Goal: Information Seeking & Learning: Check status

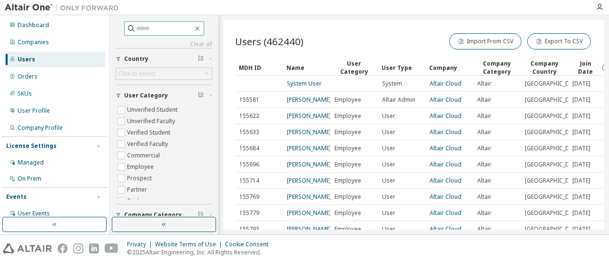
paste input "**********"
type input "**********"
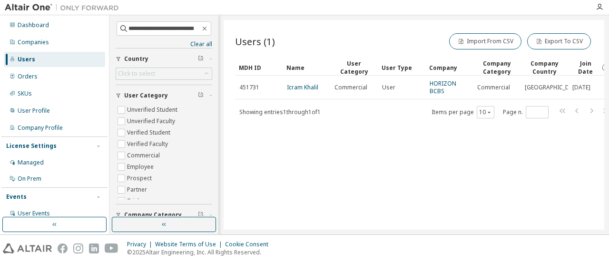
click at [297, 87] on link "Icram Khalil" at bounding box center [302, 87] width 31 height 8
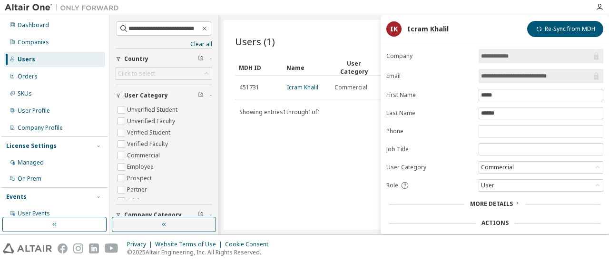
scroll to position [72, 0]
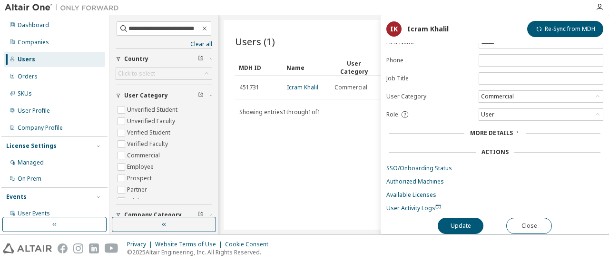
click at [419, 178] on link "Authorized Machines" at bounding box center [494, 182] width 217 height 8
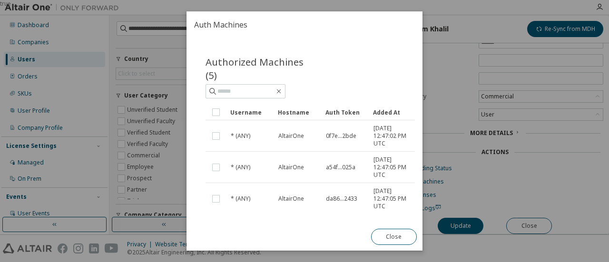
click at [407, 241] on button "Close" at bounding box center [394, 237] width 46 height 16
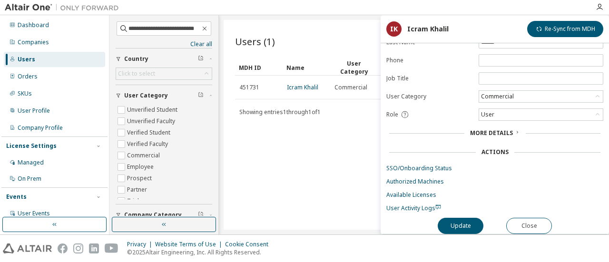
click at [421, 196] on form "**********" at bounding box center [494, 95] width 217 height 234
click at [420, 192] on link "Available Licenses" at bounding box center [494, 195] width 217 height 8
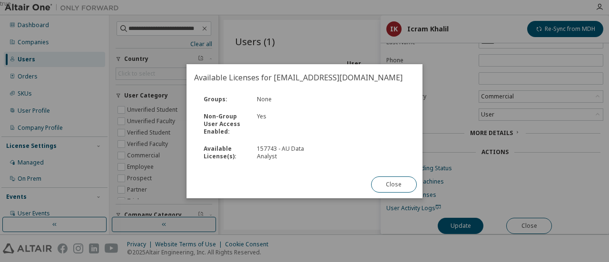
click at [397, 182] on button "Close" at bounding box center [394, 185] width 46 height 16
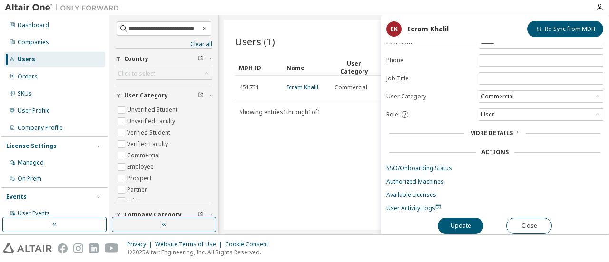
click at [414, 165] on link "SSO/Onboarding Status" at bounding box center [494, 169] width 217 height 8
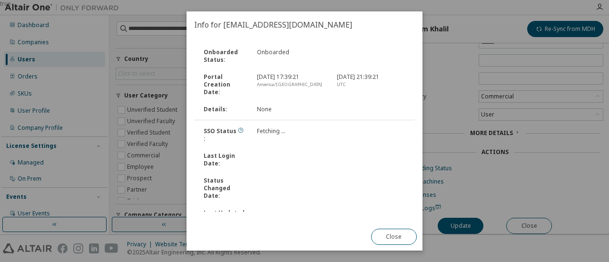
click at [398, 238] on button "Close" at bounding box center [394, 237] width 46 height 16
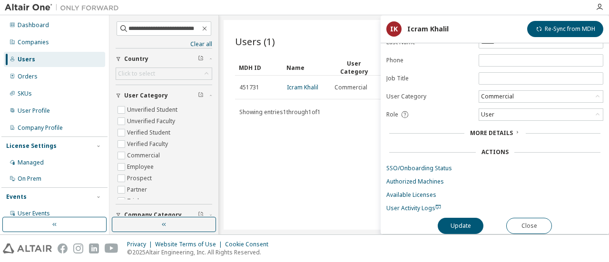
click at [418, 206] on span "User Activity Logs" at bounding box center [413, 208] width 55 height 8
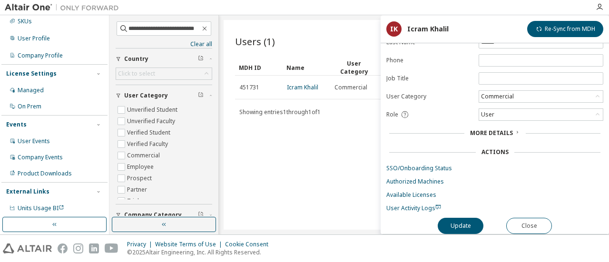
click at [512, 129] on div "More Details" at bounding box center [495, 133] width 50 height 8
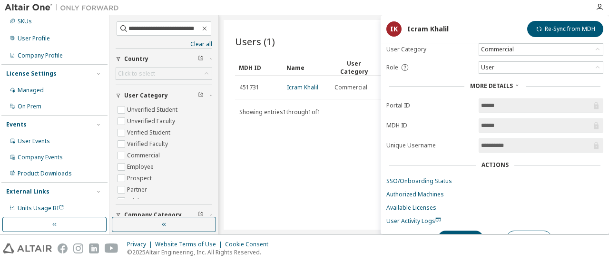
scroll to position [131, 0]
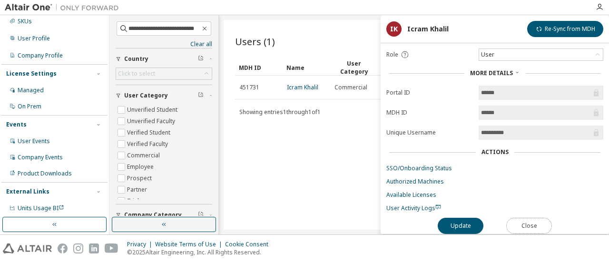
click at [538, 220] on button "Close" at bounding box center [529, 226] width 46 height 16
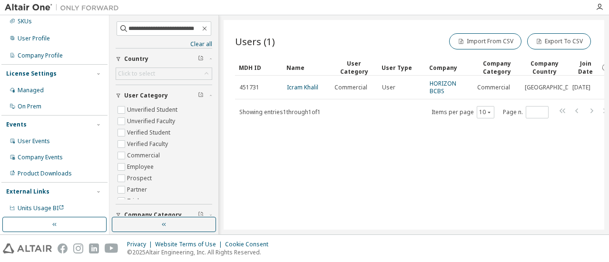
click at [427, 148] on div "Users (1) Import From CSV Export To CSV Clear Load Save Save As Field Operator …" at bounding box center [414, 125] width 381 height 210
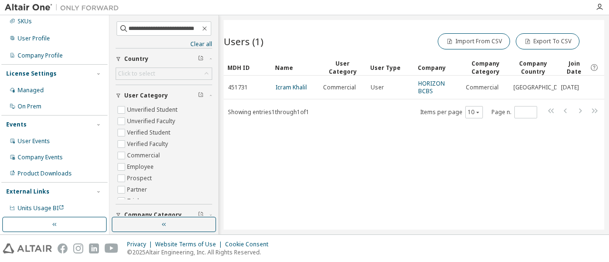
click at [295, 86] on link "Icram Khalil" at bounding box center [290, 87] width 31 height 8
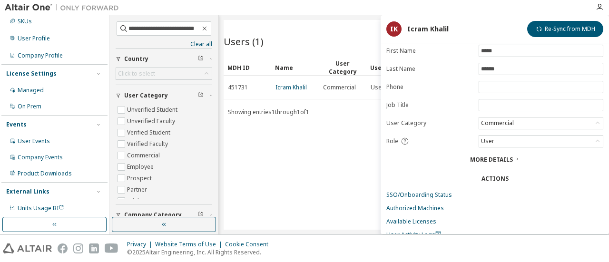
scroll to position [72, 0]
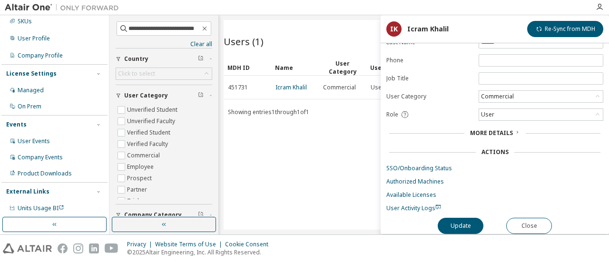
click at [407, 204] on span "User Activity Logs" at bounding box center [413, 208] width 55 height 8
click at [419, 192] on link "Available Licenses" at bounding box center [494, 195] width 217 height 8
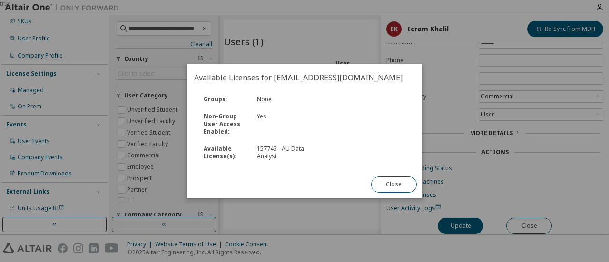
click at [391, 183] on button "Close" at bounding box center [394, 185] width 46 height 16
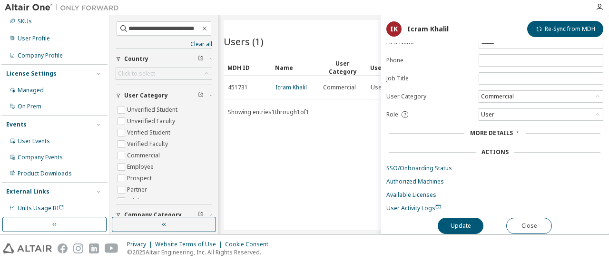
click at [409, 178] on link "Authorized Machines" at bounding box center [494, 182] width 217 height 8
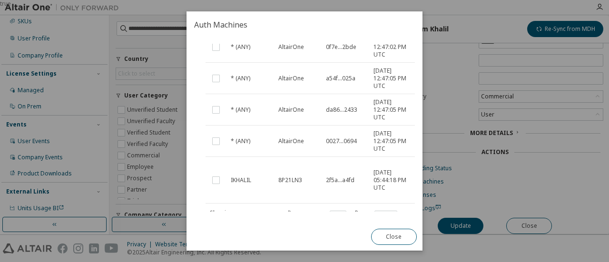
scroll to position [129, 0]
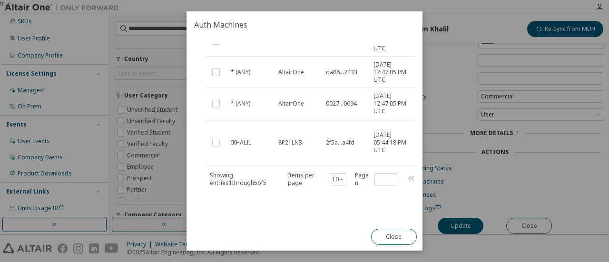
drag, startPoint x: 333, startPoint y: 213, endPoint x: 376, endPoint y: 209, distance: 43.0
click at [376, 209] on div "Authorized Machines (5) Clear Load Save Save As Field Operator Value Select fil…" at bounding box center [305, 130] width 236 height 185
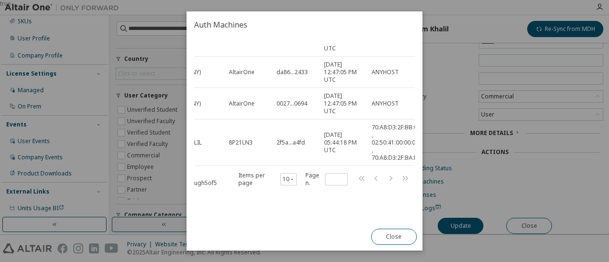
click at [468, 113] on div "true" at bounding box center [304, 131] width 609 height 262
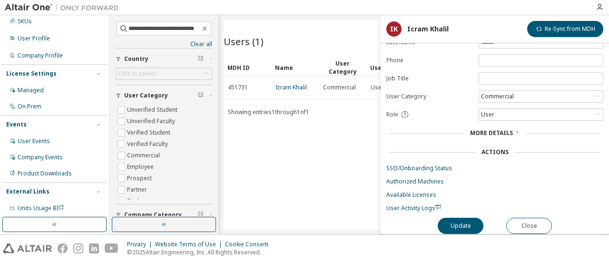
click at [423, 166] on link "SSO/Onboarding Status" at bounding box center [494, 169] width 217 height 8
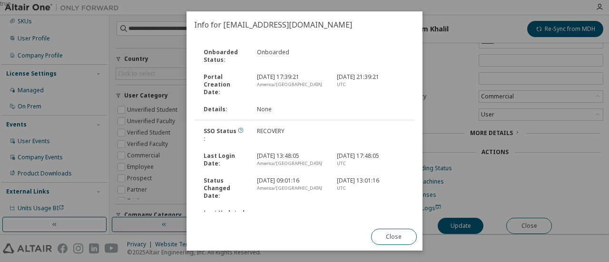
click at [393, 234] on button "Close" at bounding box center [394, 237] width 46 height 16
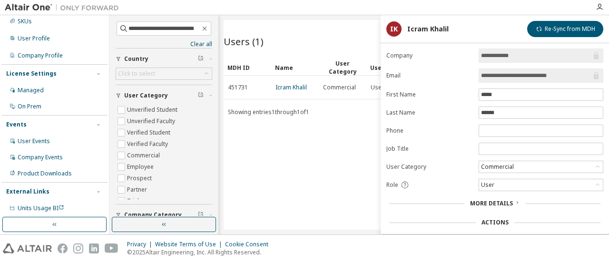
scroll to position [0, 0]
click at [514, 200] on icon at bounding box center [517, 203] width 6 height 6
click at [601, 8] on icon "button" at bounding box center [600, 7] width 8 height 8
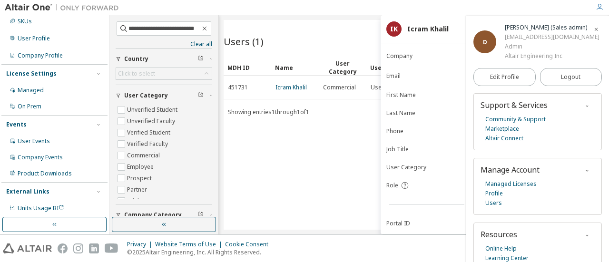
click at [598, 8] on icon "button" at bounding box center [600, 7] width 8 height 8
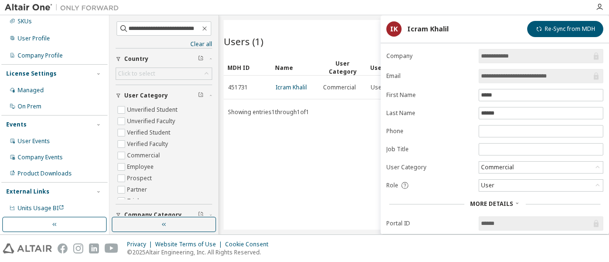
click at [284, 28] on div "Users (1) Import From CSV Export To CSV Clear Load Save Save As Field Operator …" at bounding box center [414, 125] width 381 height 210
